Goal: Task Accomplishment & Management: Manage account settings

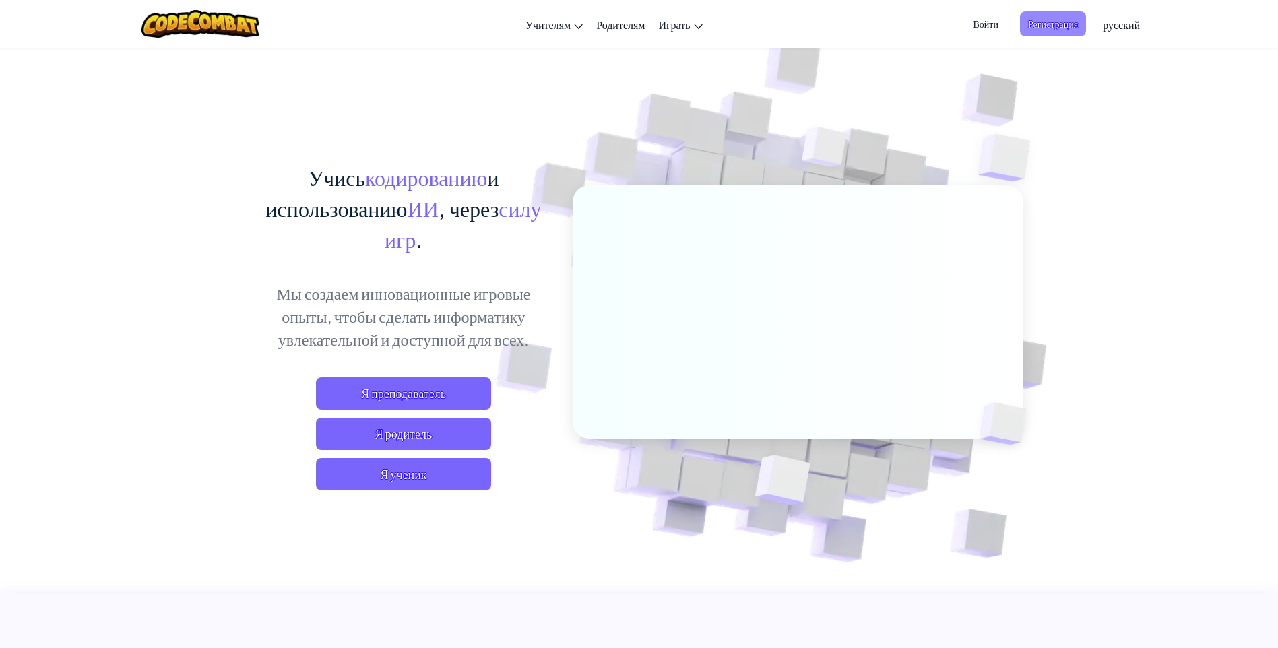
click at [1060, 22] on span "Регистрация" at bounding box center [1053, 23] width 66 height 25
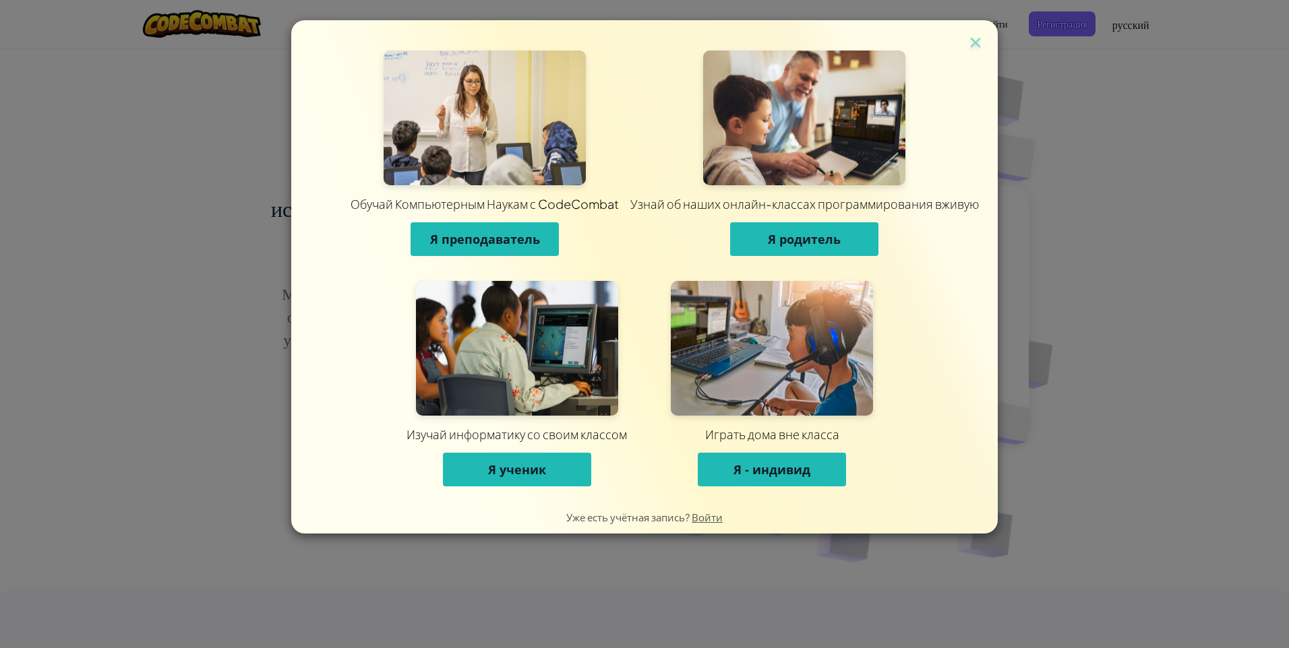
click at [516, 472] on span "Я ученик" at bounding box center [517, 470] width 58 height 16
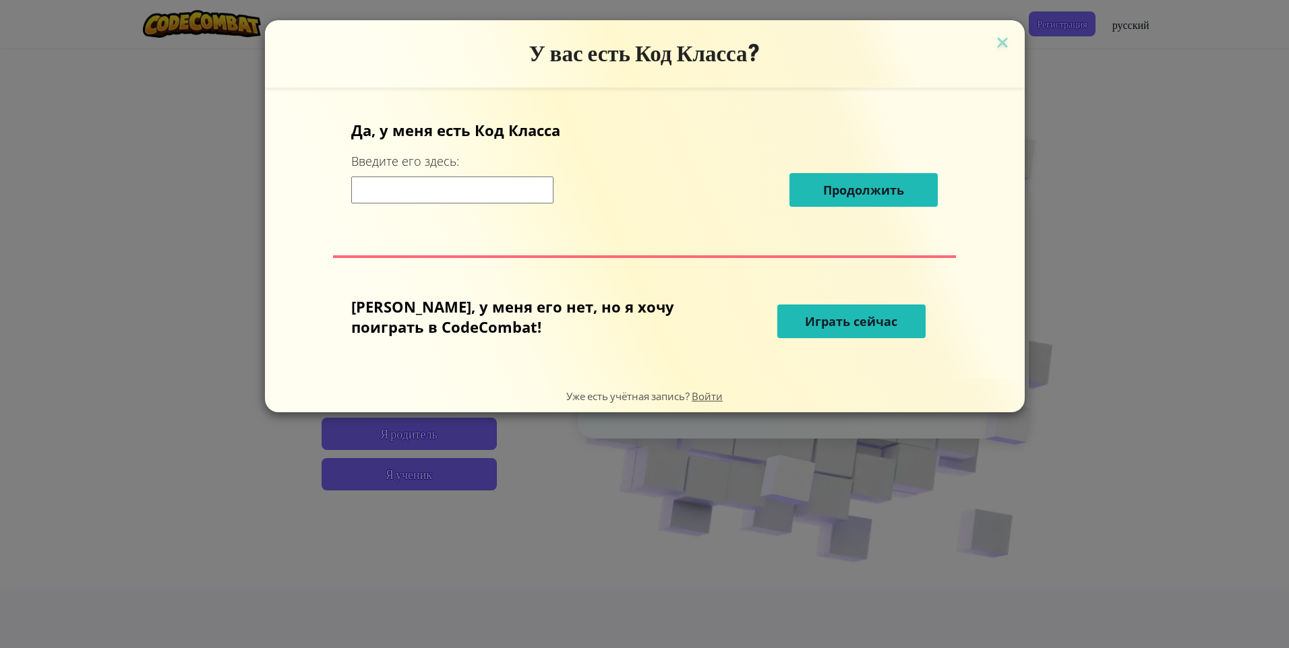
click at [494, 191] on input at bounding box center [452, 190] width 202 height 27
click at [805, 323] on span "Играть сейчас" at bounding box center [851, 321] width 92 height 16
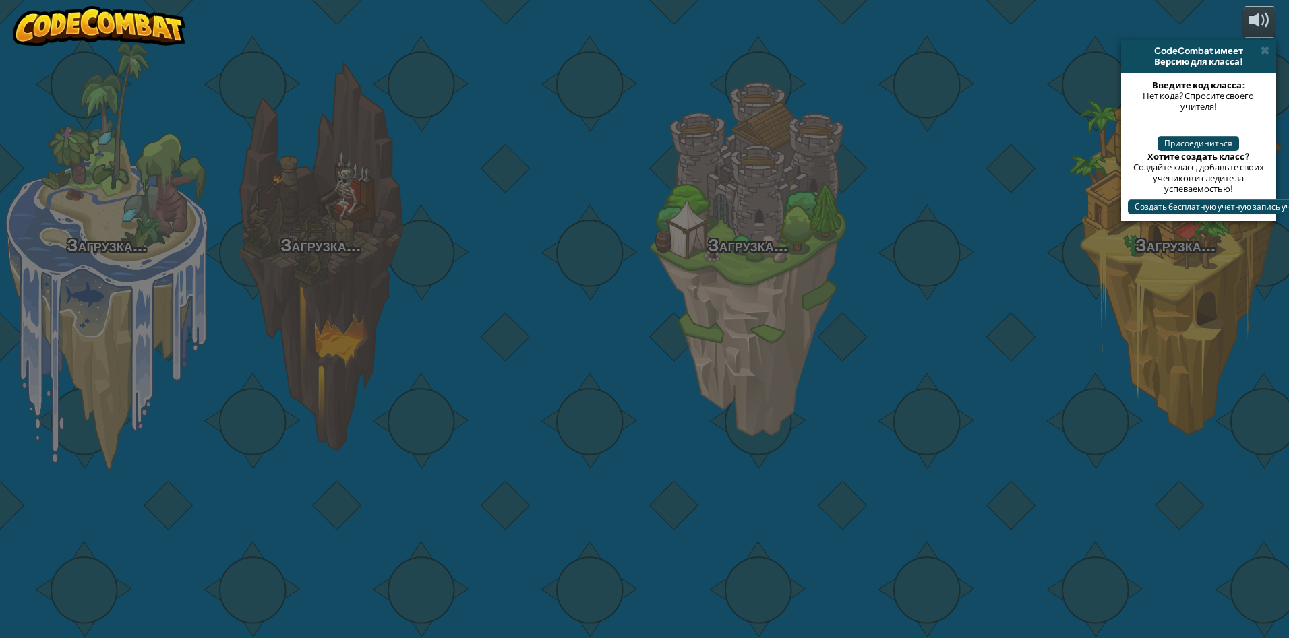
select select "ru"
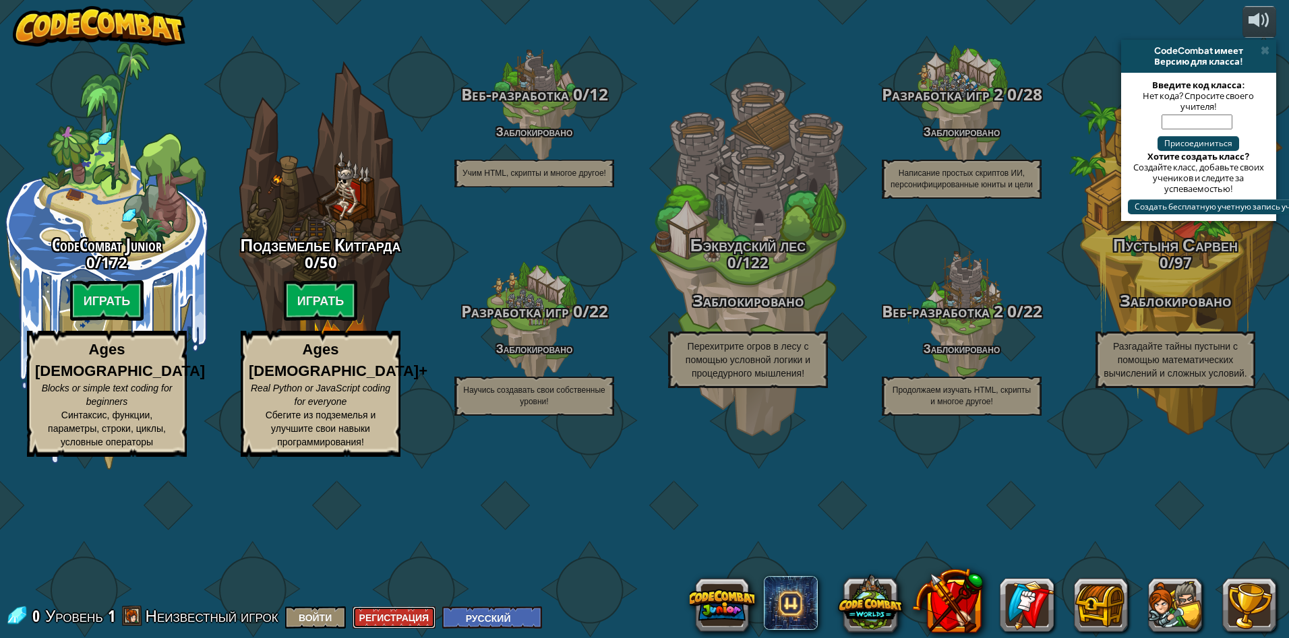
click at [427, 623] on button "Регистрация" at bounding box center [394, 618] width 84 height 22
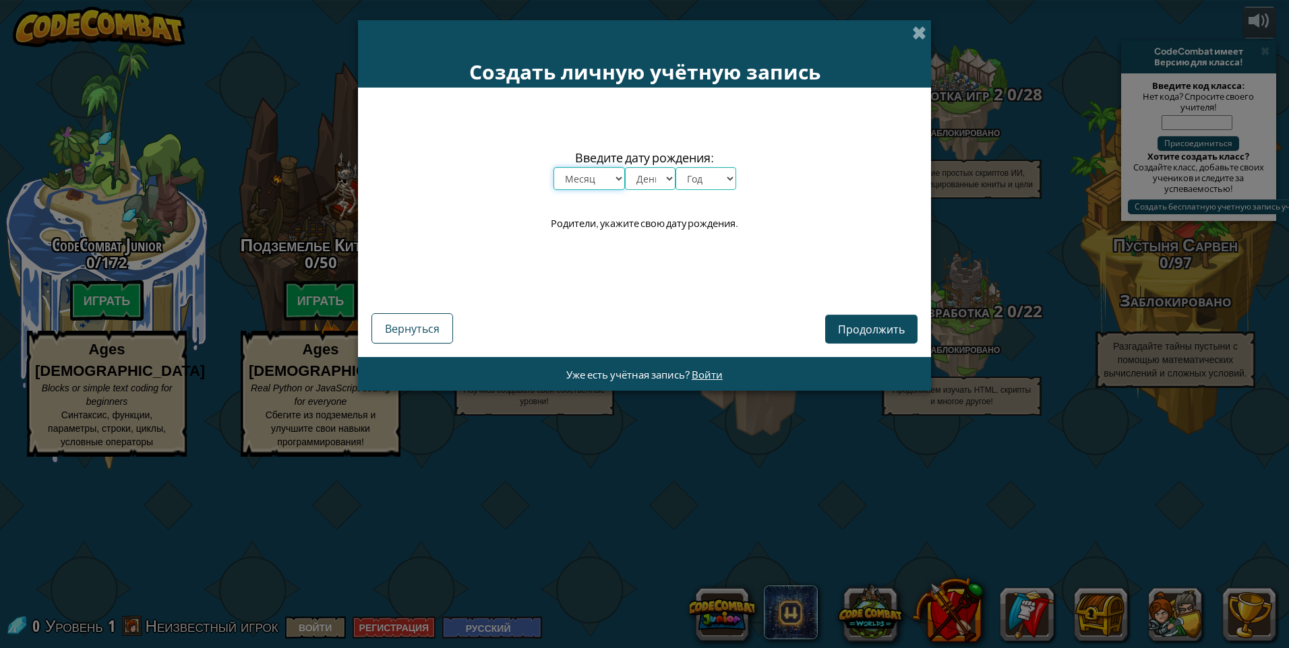
click at [583, 180] on select "Месяц январь февраль март апрель май июнь июль август сентябрь октябрь ноябрь д…" at bounding box center [588, 178] width 71 height 23
select select "4"
click at [553, 167] on select "Месяц январь февраль март апрель май июнь июль август сентябрь октябрь ноябрь д…" at bounding box center [588, 178] width 71 height 23
click at [646, 181] on select "День 1 2 3 4 5 6 7 8 9 10 11 12 13 14 15 16 17 18 19 20 21 22 23 24 25 26 27 28…" at bounding box center [650, 178] width 51 height 23
select select "3"
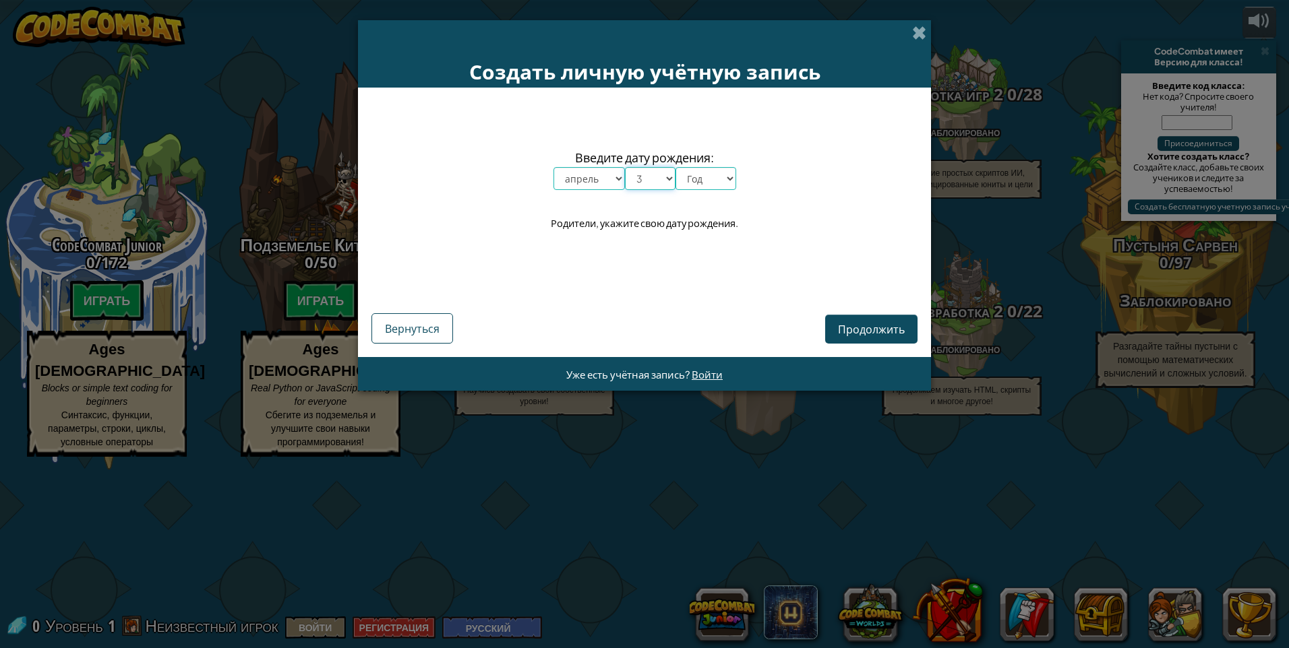
click at [625, 167] on select "День 1 2 3 4 5 6 7 8 9 10 11 12 13 14 15 16 17 18 19 20 21 22 23 24 25 26 27 28…" at bounding box center [650, 178] width 51 height 23
click at [700, 185] on select "Год 2025 2024 2023 2022 2021 2020 2019 2018 2017 2016 2015 2014 2013 2012 2011 …" at bounding box center [705, 178] width 61 height 23
select select "1992"
click at [675, 167] on select "Год 2025 2024 2023 2022 2021 2020 2019 2018 2017 2016 2015 2014 2013 2012 2011 …" at bounding box center [705, 178] width 61 height 23
click at [875, 331] on span "Продолжить" at bounding box center [871, 329] width 67 height 14
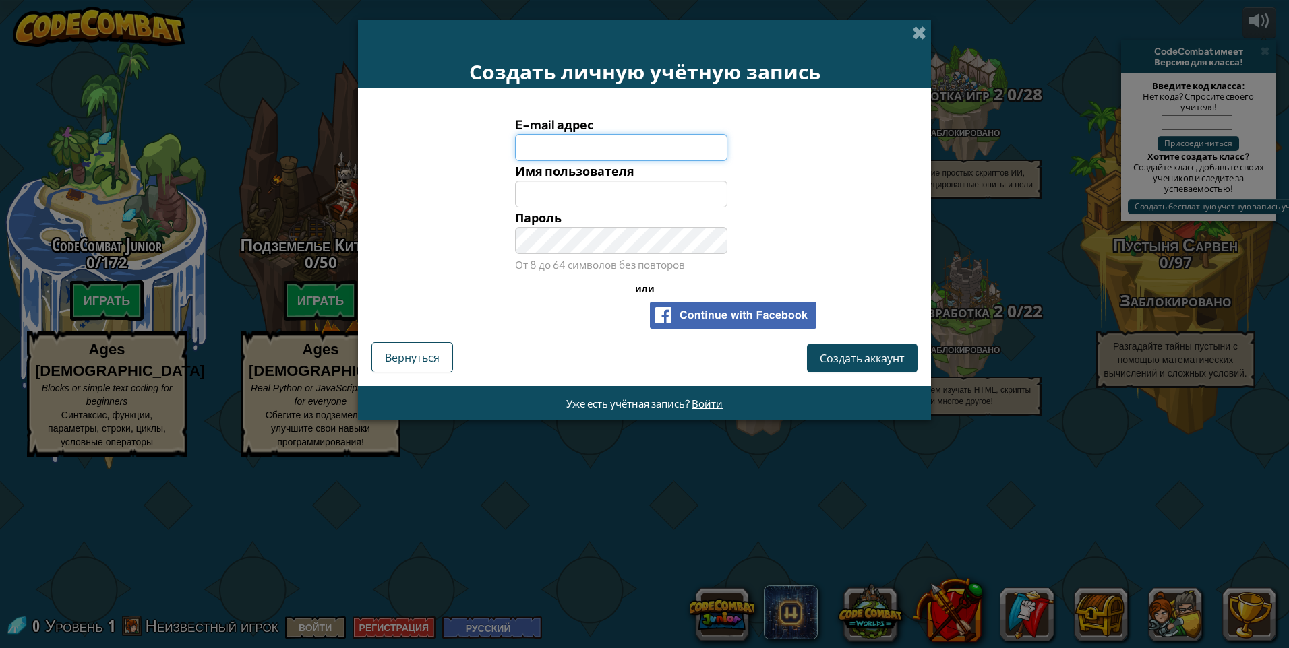
click at [585, 139] on input "E-mail адрес" at bounding box center [621, 147] width 213 height 27
type input "[EMAIL_ADDRESS][DOMAIN_NAME]"
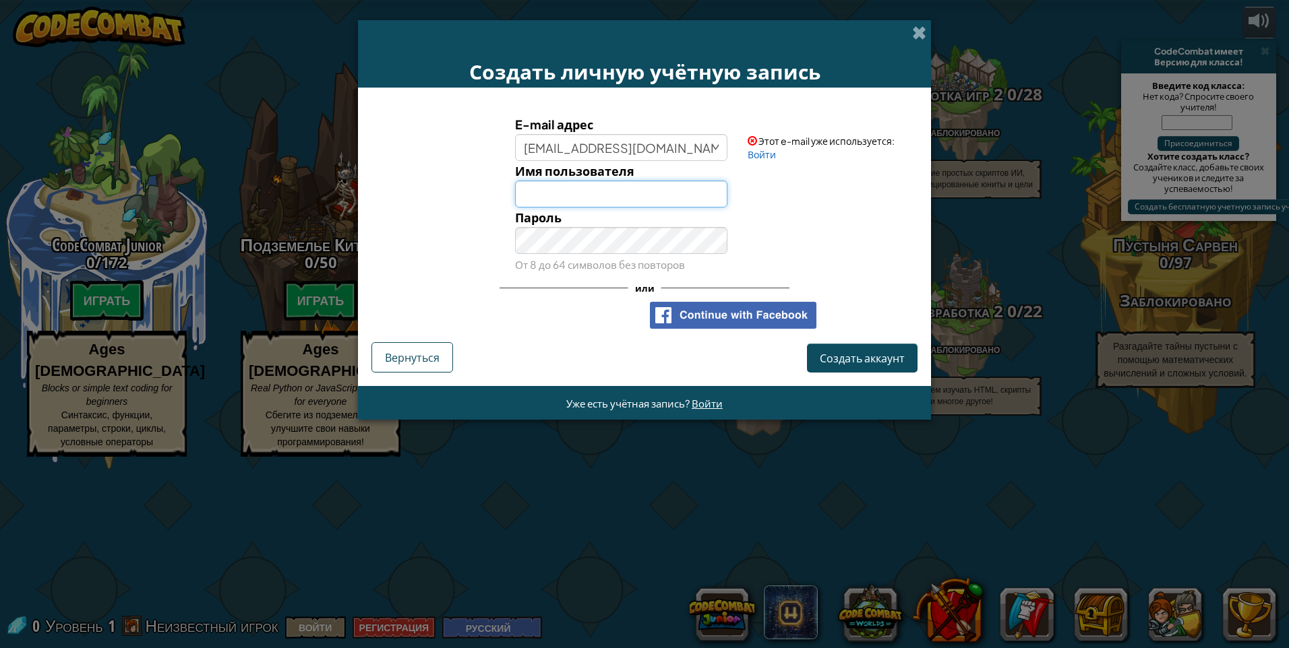
click at [617, 187] on input "Имя пользователя" at bounding box center [621, 194] width 213 height 27
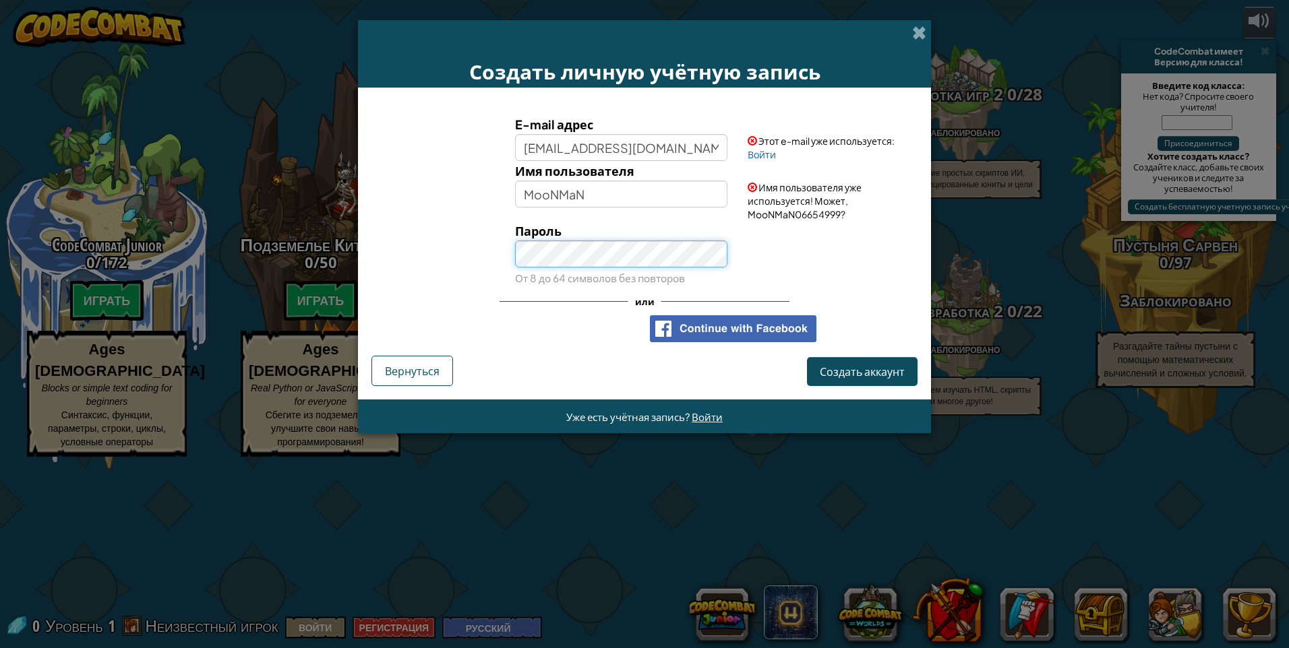
click at [807, 357] on button "Создать аккаунт" at bounding box center [862, 371] width 111 height 29
click at [623, 198] on input "MooNMaN" at bounding box center [621, 194] width 213 height 27
type input "MooNMaN304"
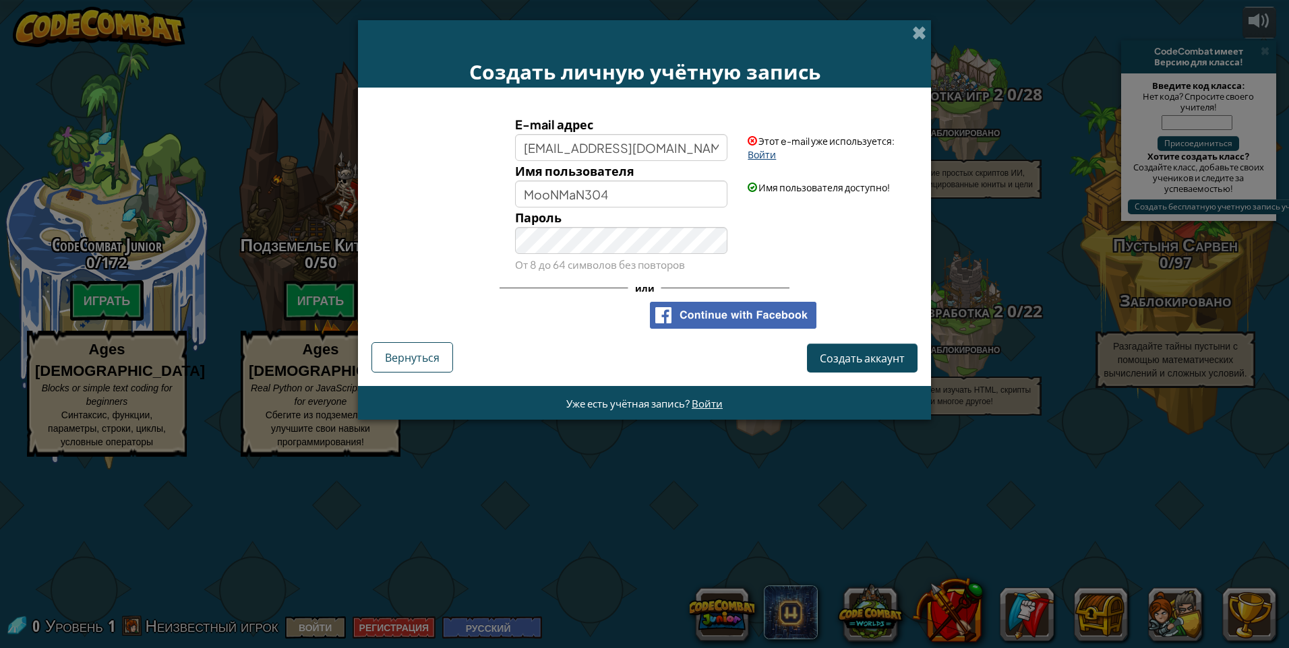
click at [762, 155] on link "Войти" at bounding box center [761, 154] width 28 height 12
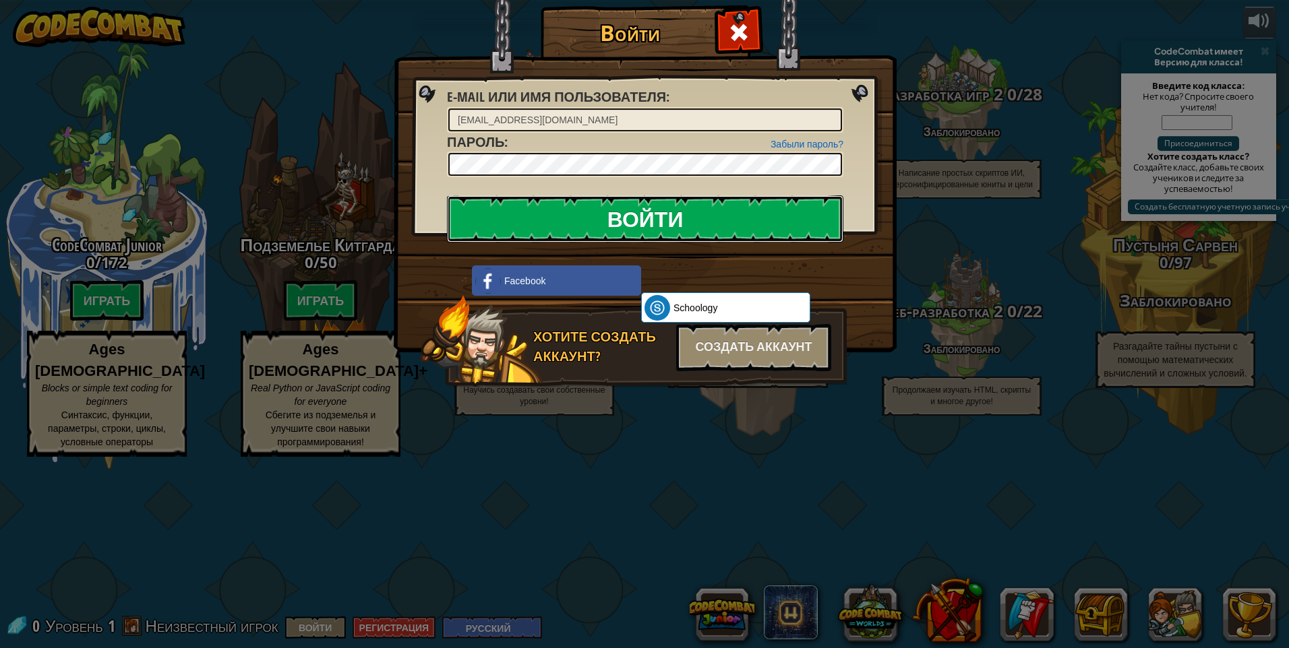
click at [722, 211] on input "Войти" at bounding box center [645, 218] width 396 height 47
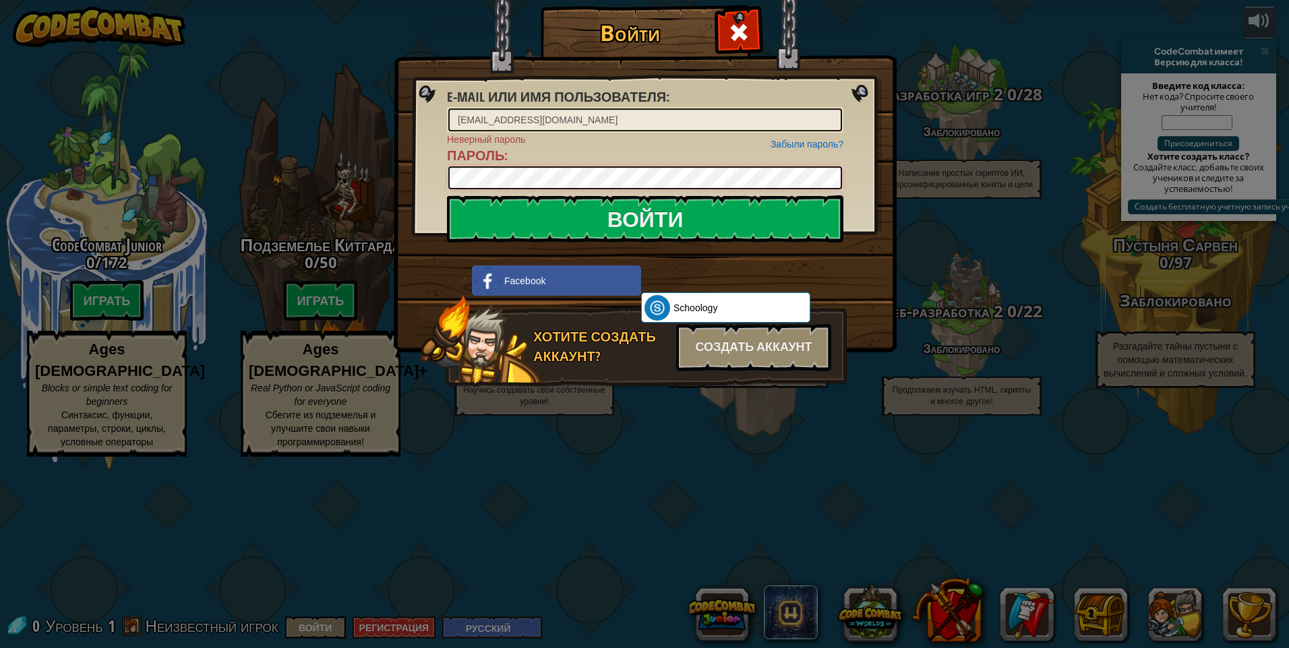
click at [311, 185] on div "Войти E-mail или имя пользователя : [EMAIL_ADDRESS][DOMAIN_NAME] Забыли пароль?…" at bounding box center [644, 324] width 1289 height 648
click at [857, 272] on img at bounding box center [645, 156] width 503 height 392
click at [812, 140] on link "Забыли пароль?" at bounding box center [806, 144] width 73 height 11
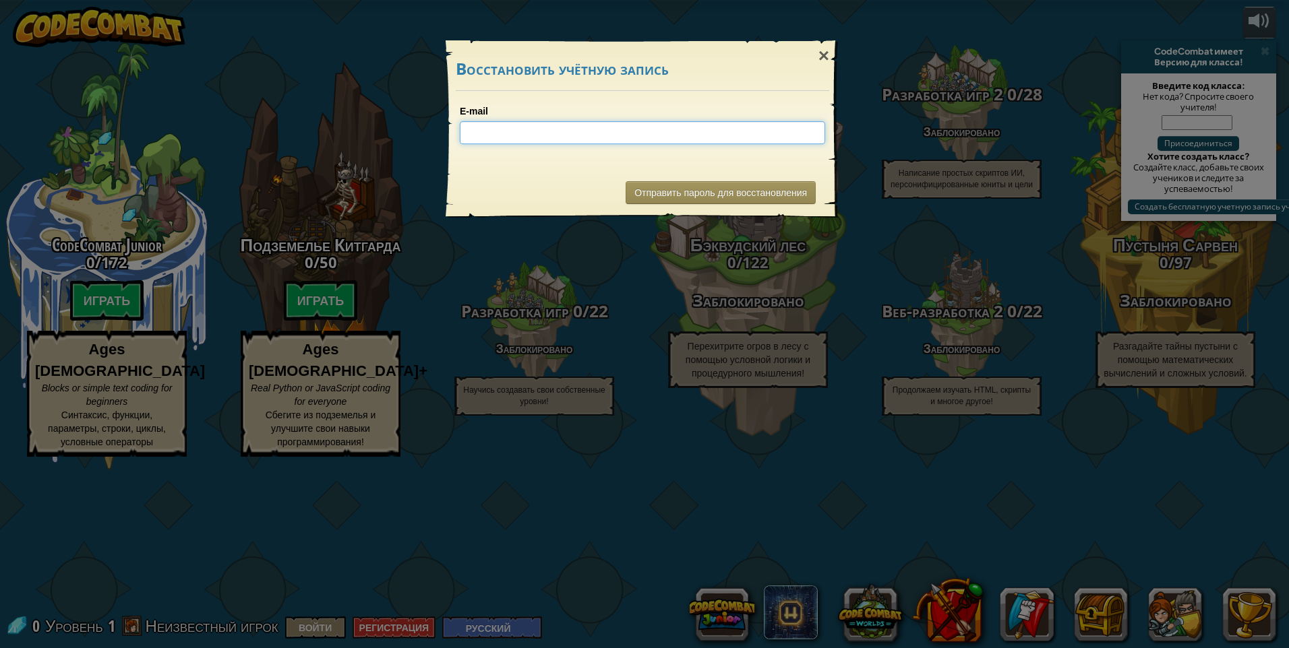
click at [615, 143] on input "E-mail" at bounding box center [642, 132] width 365 height 23
